Goal: Download file/media

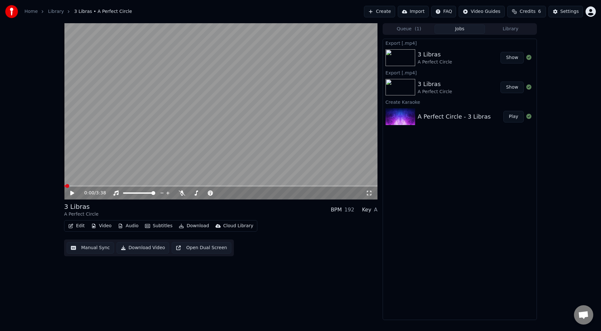
click at [383, 9] on button "Create" at bounding box center [379, 12] width 31 height 12
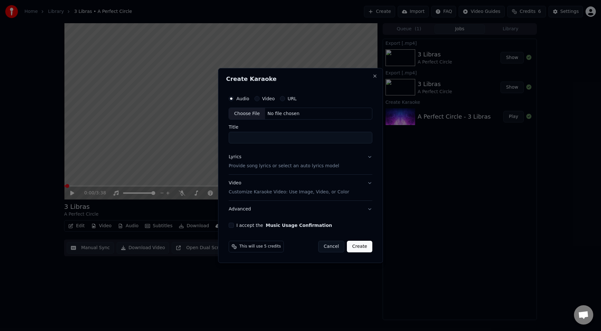
click at [245, 117] on div "Choose File" at bounding box center [247, 114] width 36 height 12
type input "**********"
click at [285, 168] on p "Provide song lyrics or select an auto lyrics model" at bounding box center [282, 166] width 111 height 6
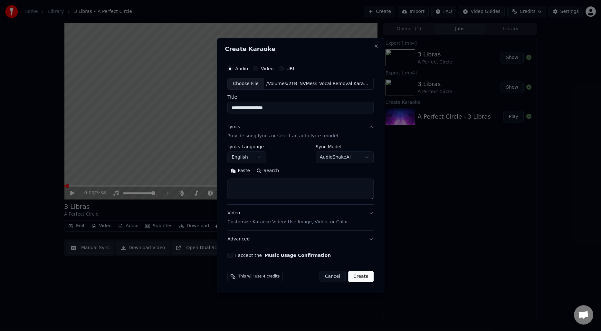
click at [274, 169] on button "Search" at bounding box center [267, 171] width 29 height 10
click at [288, 173] on button "Expand" at bounding box center [297, 171] width 30 height 10
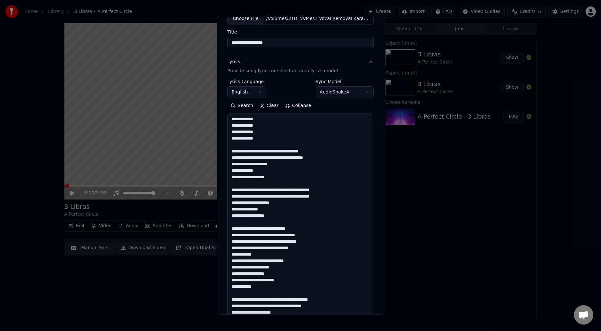
scroll to position [54, 0]
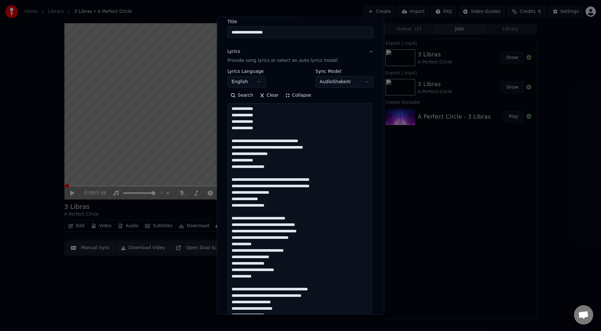
drag, startPoint x: 284, startPoint y: 232, endPoint x: 314, endPoint y: 232, distance: 30.6
click at [314, 232] on textarea "**********" at bounding box center [299, 234] width 145 height 263
drag, startPoint x: 319, startPoint y: 232, endPoint x: 284, endPoint y: 233, distance: 35.8
click at [284, 233] on textarea "**********" at bounding box center [299, 234] width 145 height 263
drag, startPoint x: 313, startPoint y: 237, endPoint x: 274, endPoint y: 238, distance: 38.4
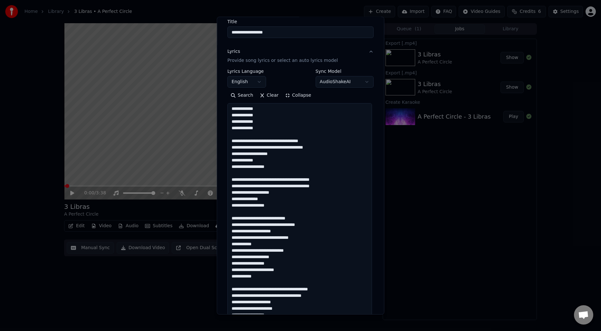
click at [274, 238] on textarea "**********" at bounding box center [299, 234] width 145 height 263
click at [272, 245] on textarea "**********" at bounding box center [299, 234] width 145 height 263
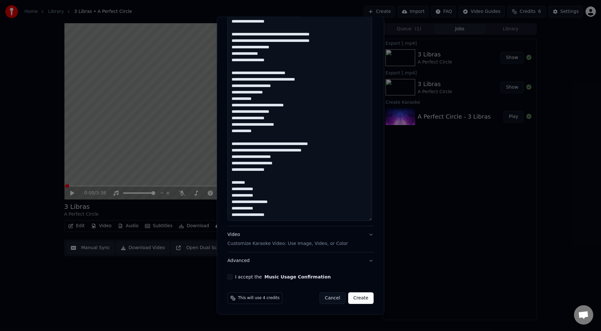
scroll to position [197, 0]
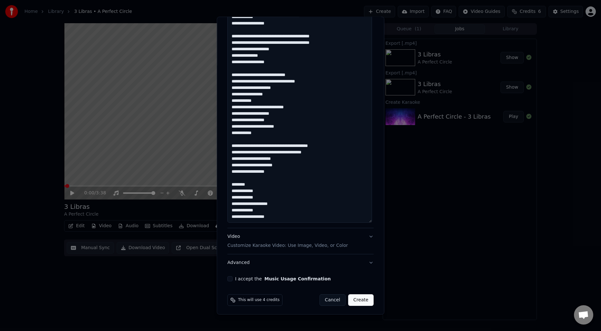
type textarea "**********"
click at [233, 280] on button "I accept the Music Usage Confirmation" at bounding box center [229, 278] width 5 height 5
click at [362, 300] on button "Create" at bounding box center [360, 300] width 25 height 12
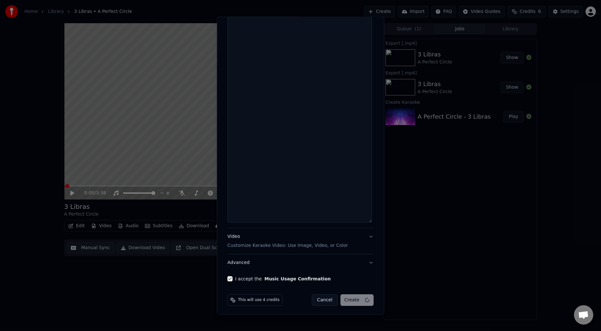
select select
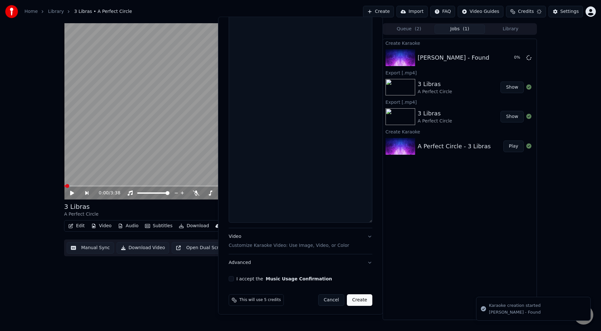
scroll to position [198, 0]
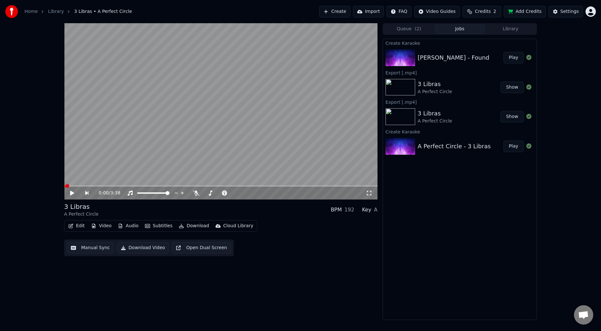
click at [515, 58] on button "Play" at bounding box center [514, 58] width 20 height 12
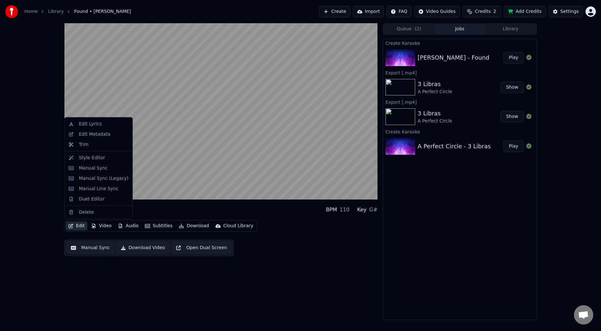
click at [80, 227] on button "Edit" at bounding box center [77, 225] width 22 height 9
click at [92, 168] on div "Manual Sync" at bounding box center [93, 168] width 29 height 6
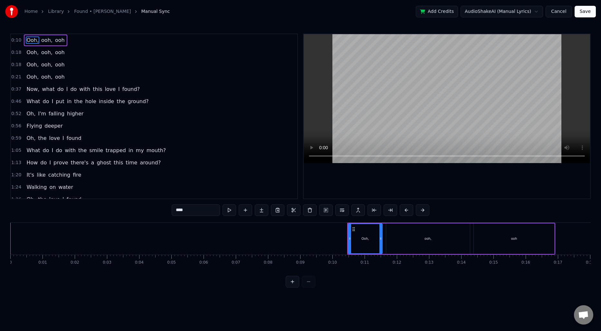
click at [18, 41] on span "0:10" at bounding box center [16, 40] width 10 height 6
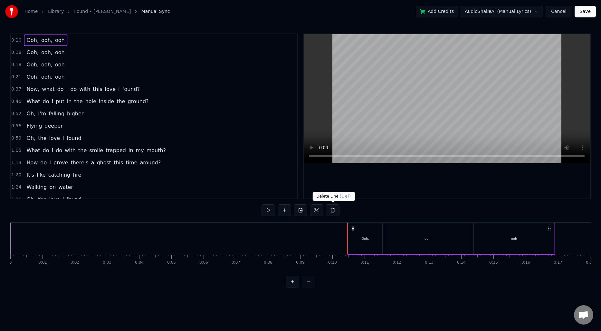
click at [335, 211] on button at bounding box center [333, 210] width 14 height 12
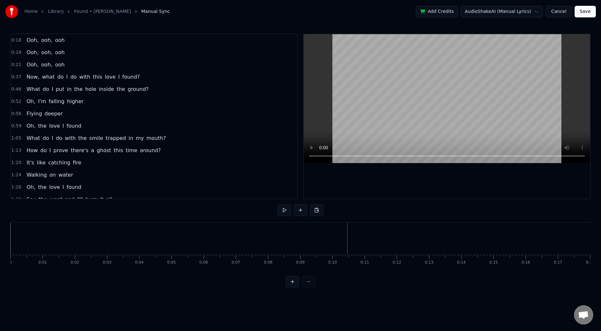
click at [74, 41] on div "0:18 Ooh, ooh, ooh" at bounding box center [154, 40] width 286 height 12
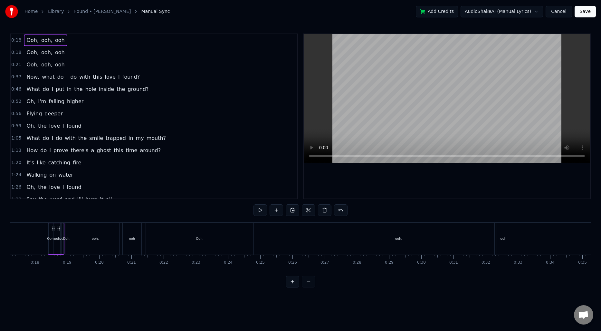
scroll to position [0, 561]
click at [326, 210] on button at bounding box center [325, 210] width 14 height 12
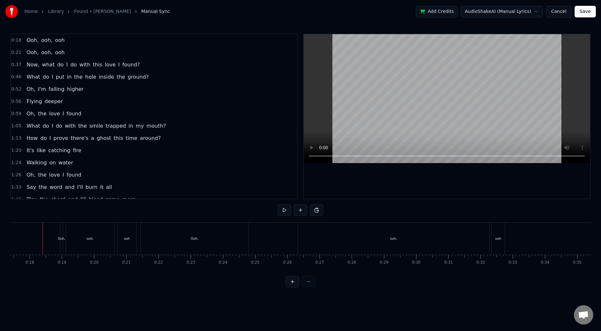
click at [66, 39] on div "0:18 Ooh, ooh, ooh" at bounding box center [154, 40] width 286 height 12
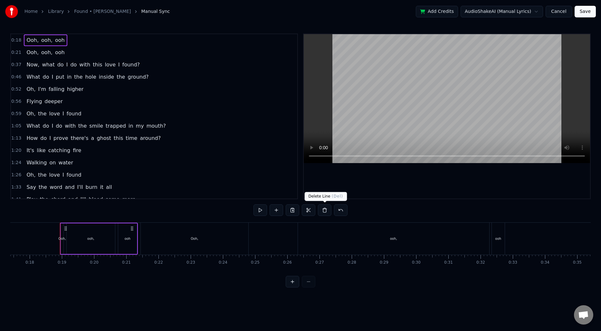
click at [325, 210] on button at bounding box center [325, 210] width 14 height 12
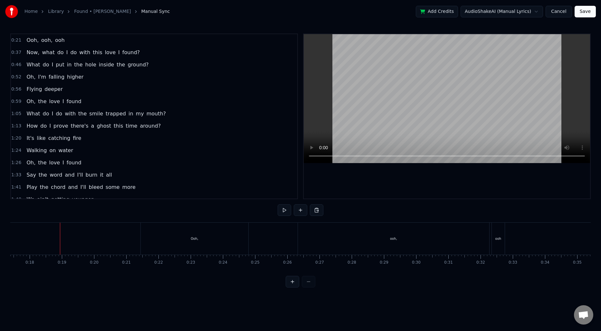
click at [71, 41] on div "0:21 Ooh, ooh, ooh" at bounding box center [154, 40] width 286 height 12
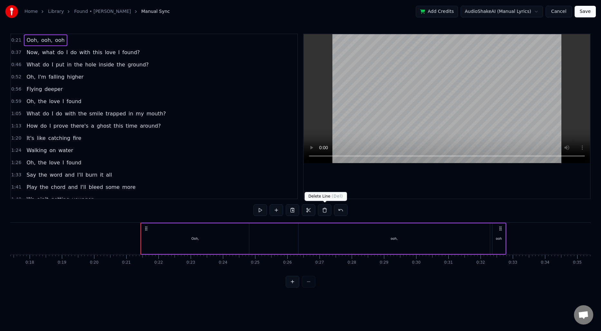
click at [325, 210] on button at bounding box center [325, 210] width 14 height 12
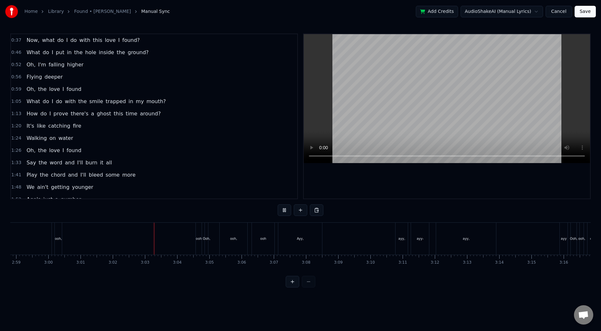
scroll to position [215, 0]
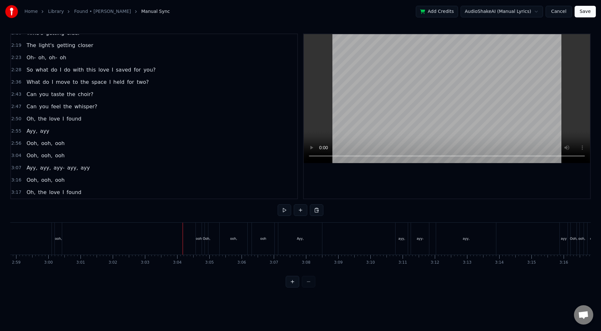
click at [75, 128] on div "2:55 [PERSON_NAME]" at bounding box center [154, 131] width 286 height 12
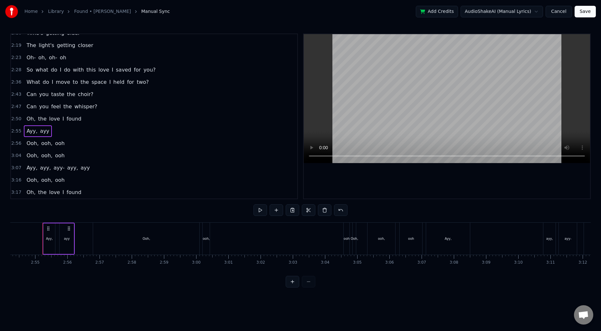
scroll to position [203, 0]
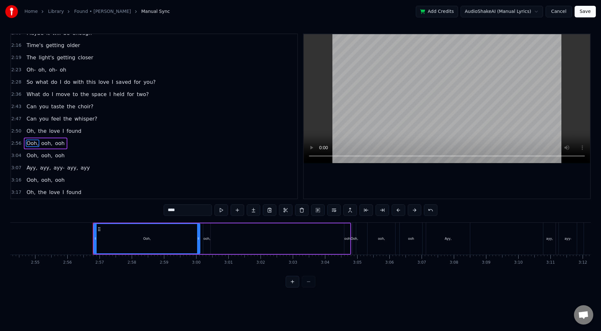
click at [73, 144] on div "2:56 Ooh, ooh, ooh" at bounding box center [154, 143] width 286 height 12
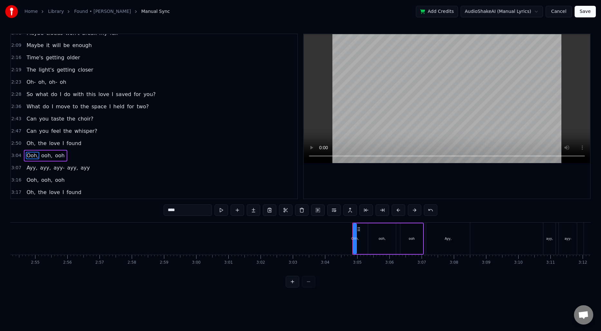
scroll to position [191, 0]
click at [73, 155] on div "3:04 Ooh, ooh, ooh" at bounding box center [154, 155] width 286 height 12
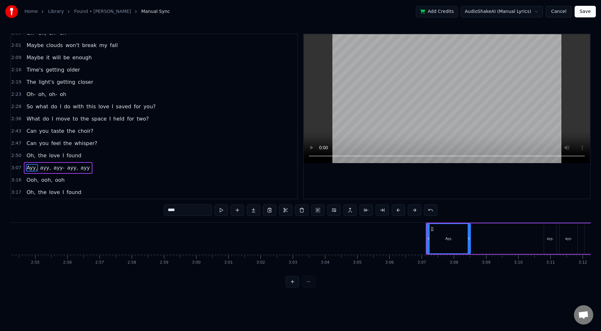
scroll to position [178, 0]
click at [93, 168] on div "3:07 [PERSON_NAME], [PERSON_NAME], [PERSON_NAME], ayy" at bounding box center [154, 168] width 286 height 12
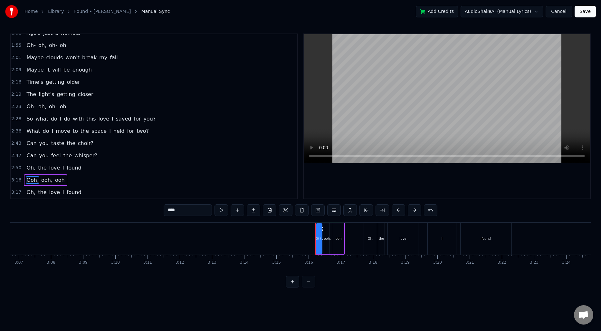
scroll to position [0, 6048]
click at [73, 178] on div "3:16 Ooh, ooh, ooh" at bounding box center [154, 180] width 286 height 12
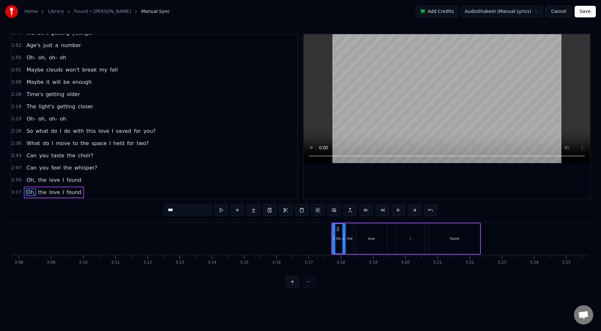
scroll to position [154, 0]
click at [62, 178] on span "I" at bounding box center [63, 179] width 3 height 7
type input "*"
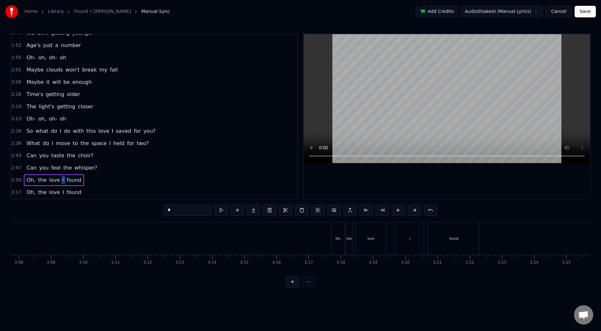
scroll to position [0, 6049]
click at [580, 14] on button "Save" at bounding box center [585, 12] width 21 height 12
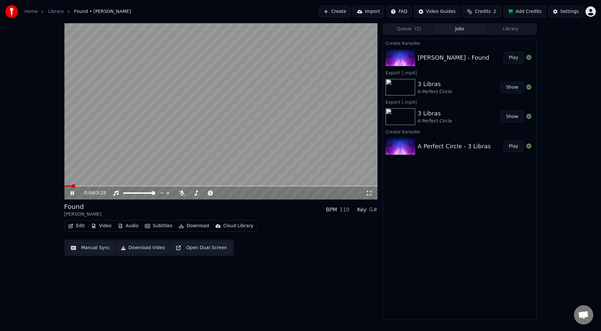
click at [192, 160] on video at bounding box center [220, 111] width 313 height 176
click at [68, 191] on div "0:05 / 3:25" at bounding box center [221, 193] width 308 height 6
click at [70, 192] on icon at bounding box center [76, 192] width 15 height 5
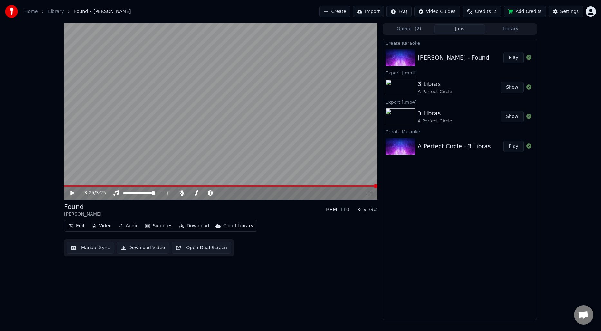
click at [195, 226] on button "Download" at bounding box center [193, 225] width 35 height 9
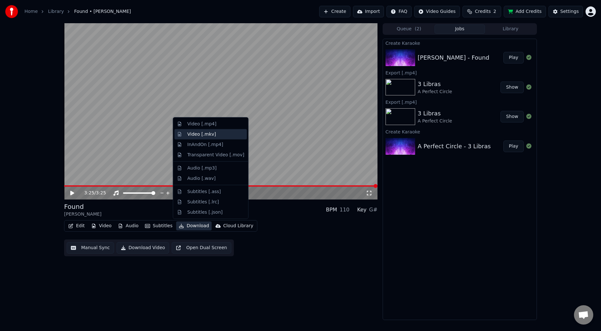
click at [206, 135] on div "Video [.mkv]" at bounding box center [202, 134] width 29 height 6
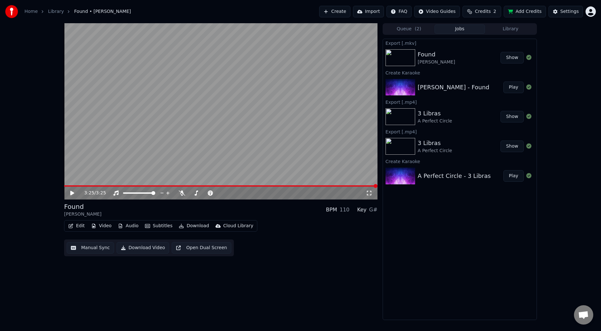
click at [512, 54] on button "Show" at bounding box center [512, 58] width 23 height 12
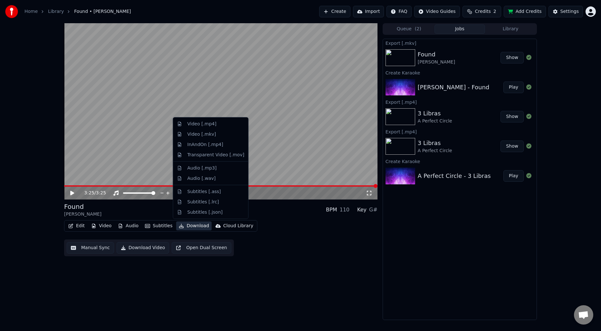
click at [187, 226] on button "Download" at bounding box center [193, 225] width 35 height 9
click at [208, 126] on div "Video [.mp4]" at bounding box center [202, 124] width 29 height 6
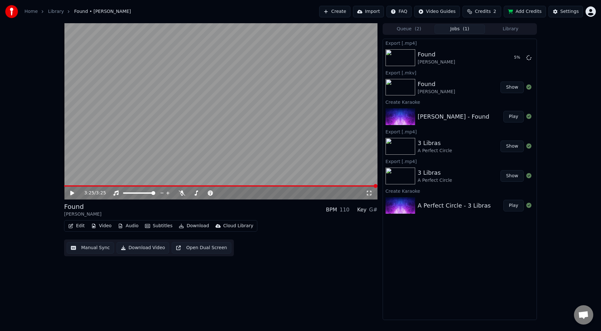
click at [556, 157] on div "3:25 / 3:25 Found [PERSON_NAME] BPM 110 Key G# Edit Video Audio Subtitles Downl…" at bounding box center [300, 171] width 601 height 297
